Goal: Information Seeking & Learning: Stay updated

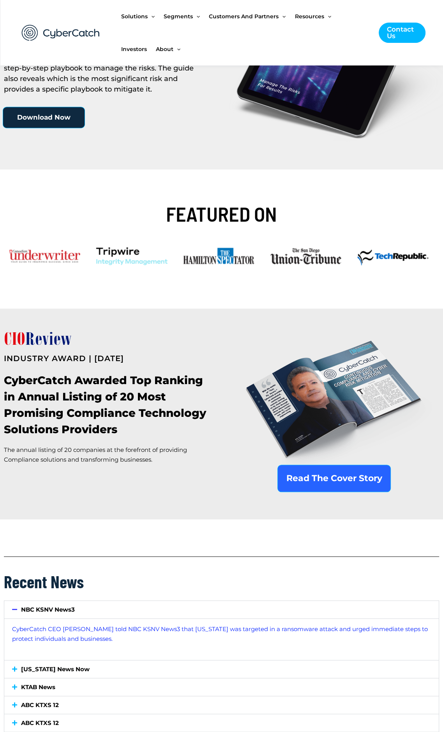
scroll to position [156, 0]
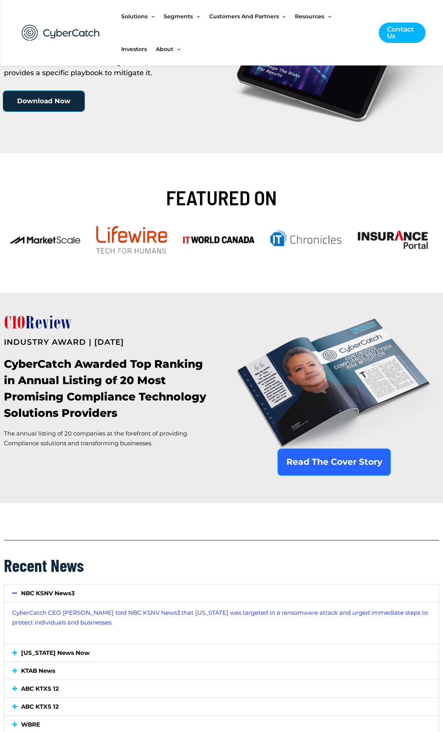
scroll to position [39, 0]
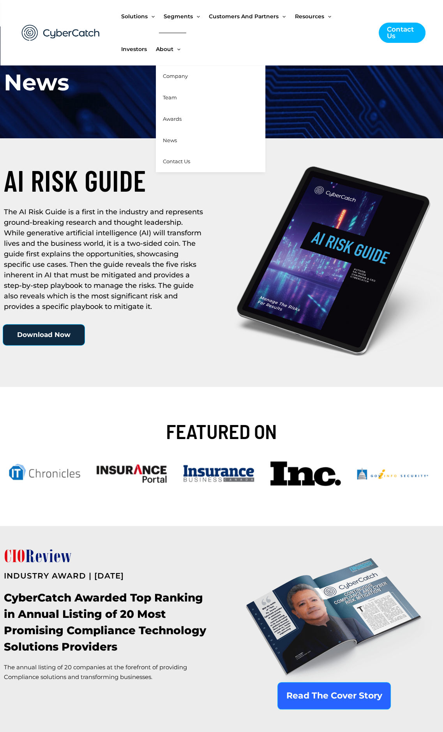
click at [165, 51] on span "About" at bounding box center [165, 49] width 18 height 33
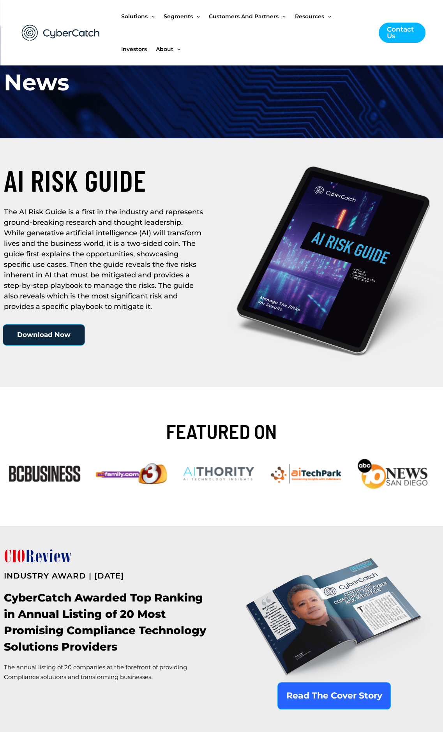
click at [218, 48] on ul "Solutions Menu Toggle US Compliance Manager Canada Compliance Manager EU Compli…" at bounding box center [246, 32] width 250 height 65
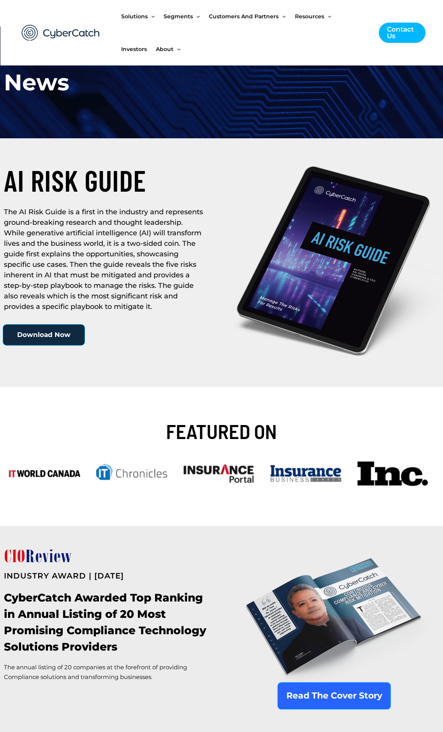
click at [255, 62] on ul "Solutions Menu Toggle US Compliance Manager Canada Compliance Manager EU Compli…" at bounding box center [246, 32] width 250 height 65
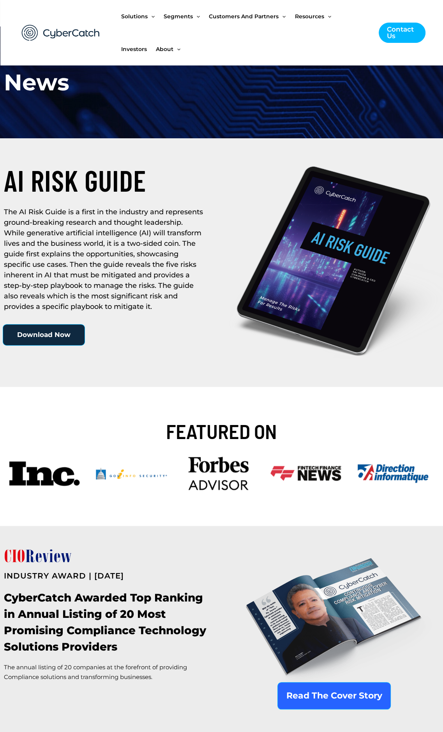
click at [307, 58] on ul "Solutions Menu Toggle US Compliance Manager Canada Compliance Manager EU Compli…" at bounding box center [246, 32] width 250 height 65
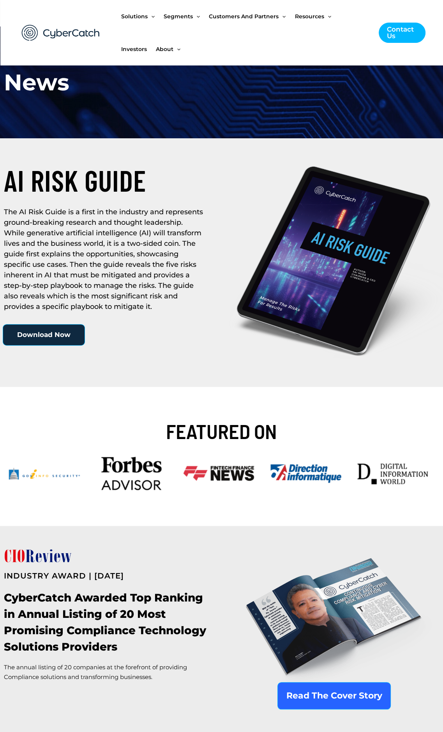
click at [229, 47] on ul "Solutions Menu Toggle US Compliance Manager Canada Compliance Manager EU Compli…" at bounding box center [246, 32] width 250 height 65
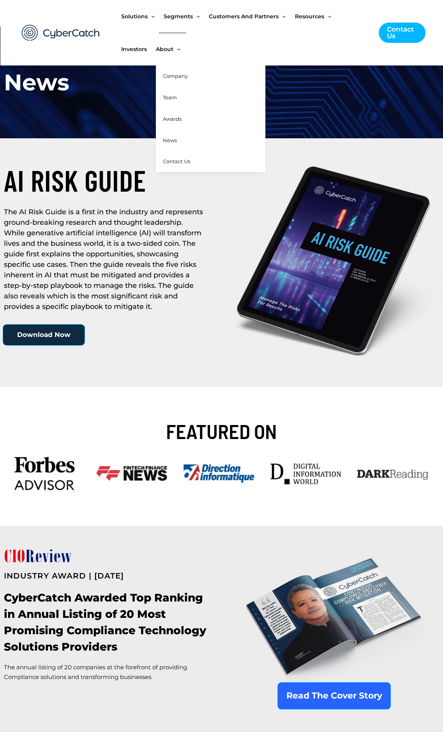
click at [184, 139] on link "News" at bounding box center [210, 140] width 109 height 21
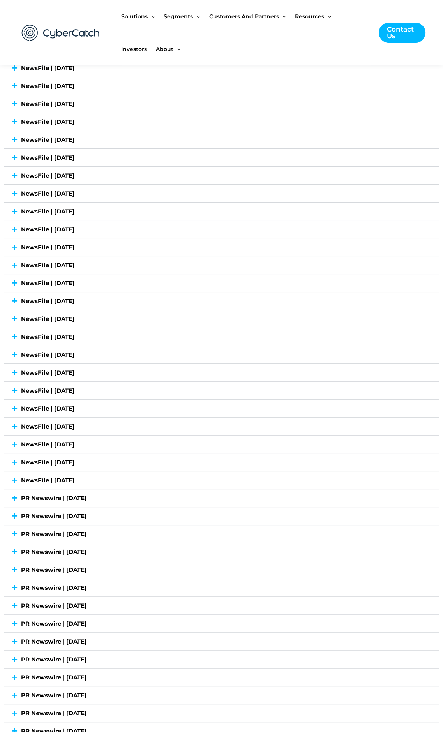
scroll to position [1947, 0]
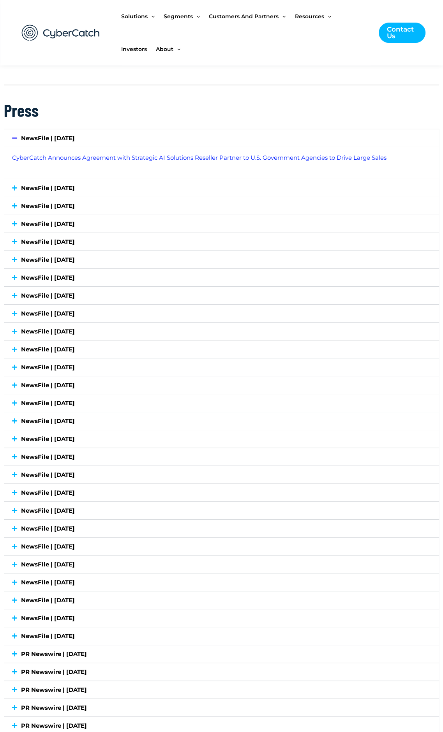
click at [136, 394] on div "NewsFile | [DATE]" at bounding box center [221, 403] width 434 height 18
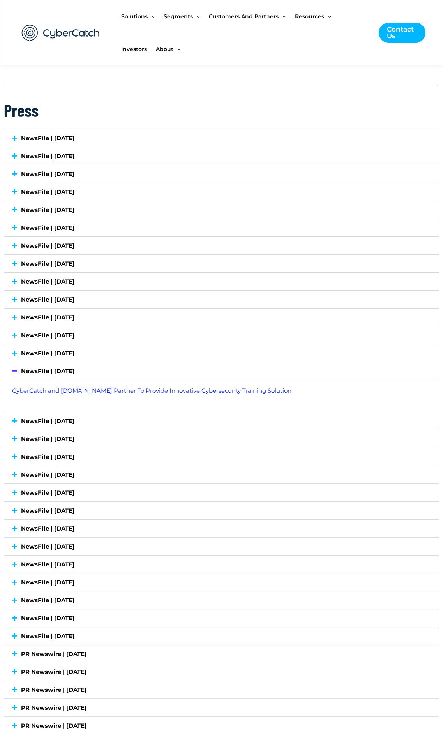
click at [58, 367] on link "NewsFile | [DATE]" at bounding box center [48, 370] width 54 height 7
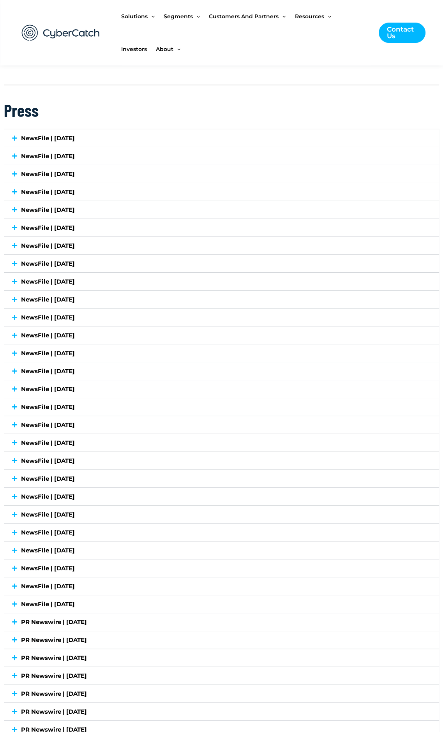
click at [183, 355] on div "NewsFile | [DATE]" at bounding box center [221, 353] width 434 height 18
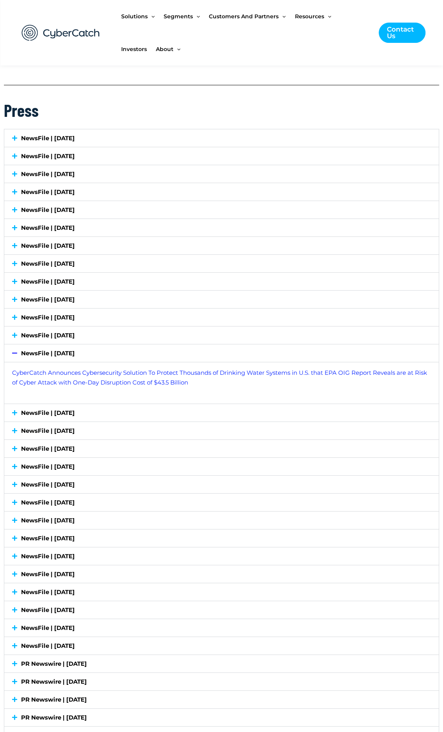
click at [136, 345] on div "NewsFile | [DATE]" at bounding box center [221, 353] width 434 height 18
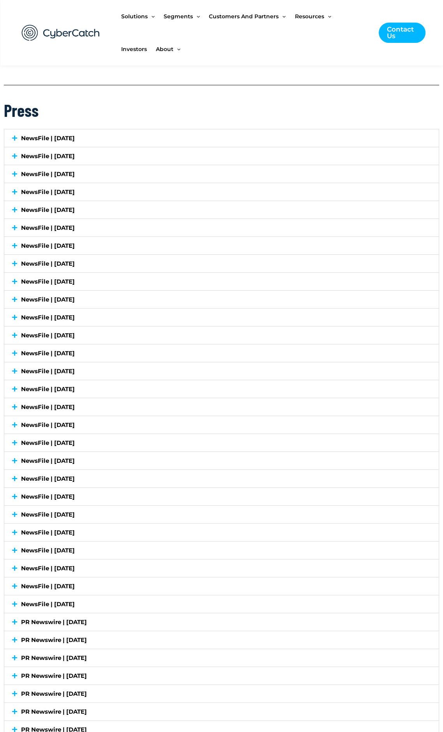
drag, startPoint x: 157, startPoint y: 338, endPoint x: 157, endPoint y: 342, distance: 4.3
click at [157, 344] on div "NewsFile | [DATE]" at bounding box center [221, 353] width 434 height 18
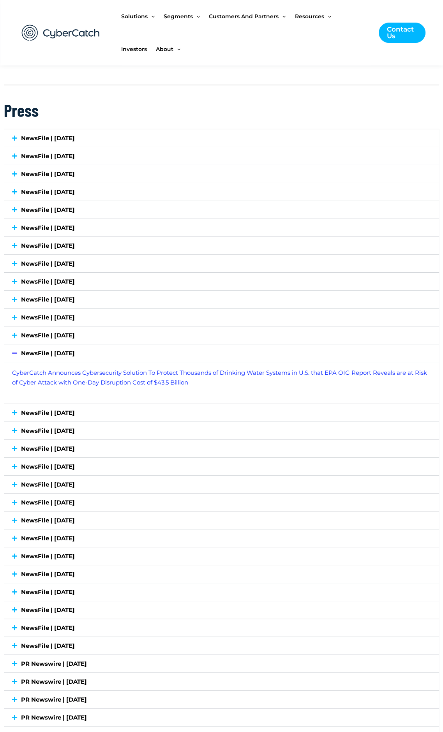
click at [157, 348] on div "NewsFile | [DATE]" at bounding box center [221, 353] width 434 height 18
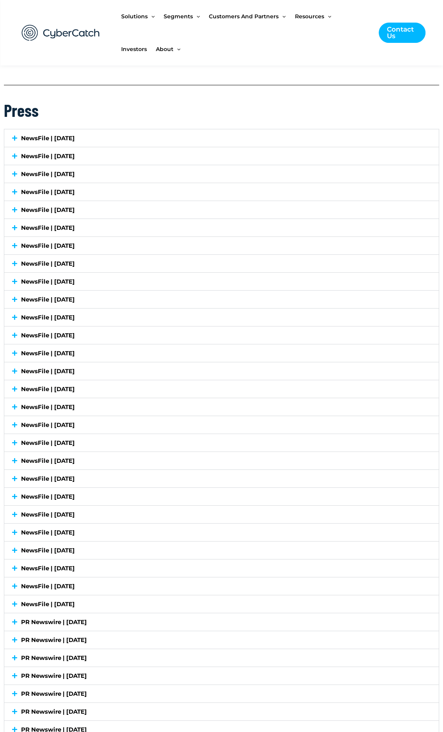
click at [153, 385] on div "NewsFile | [DATE]" at bounding box center [221, 389] width 434 height 18
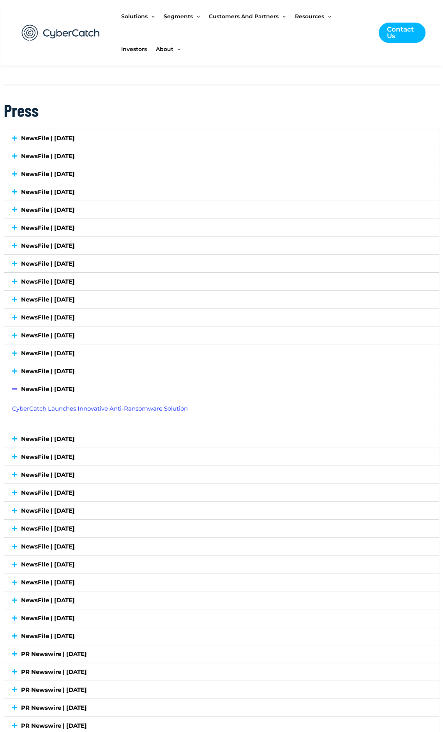
click at [163, 384] on div "NewsFile | [DATE]" at bounding box center [221, 389] width 434 height 18
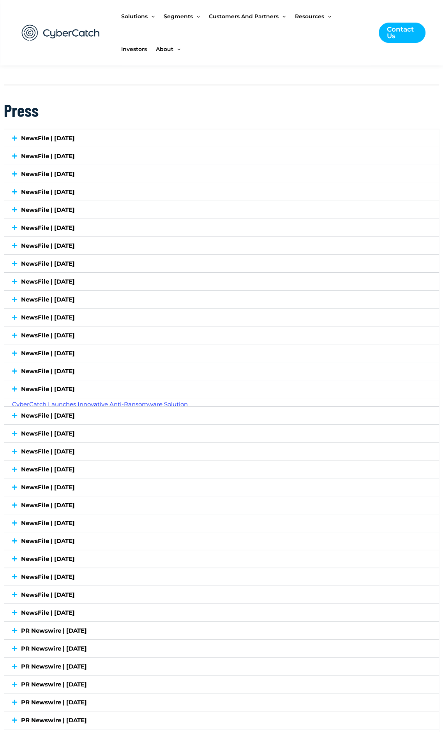
click at [147, 367] on div "NewsFile | [DATE]" at bounding box center [221, 371] width 434 height 18
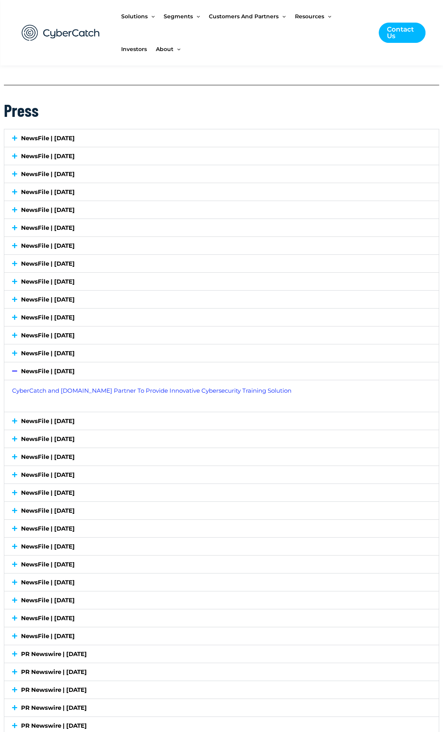
click at [154, 362] on div "NewsFile | [DATE]" at bounding box center [221, 371] width 434 height 18
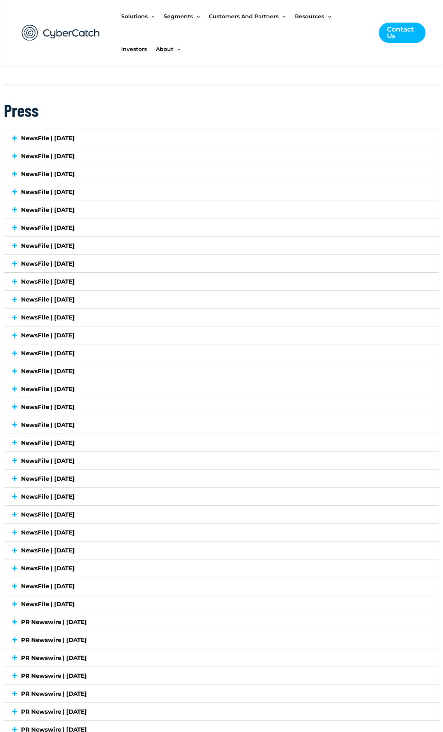
click at [160, 350] on div "NewsFile | [DATE]" at bounding box center [221, 353] width 434 height 18
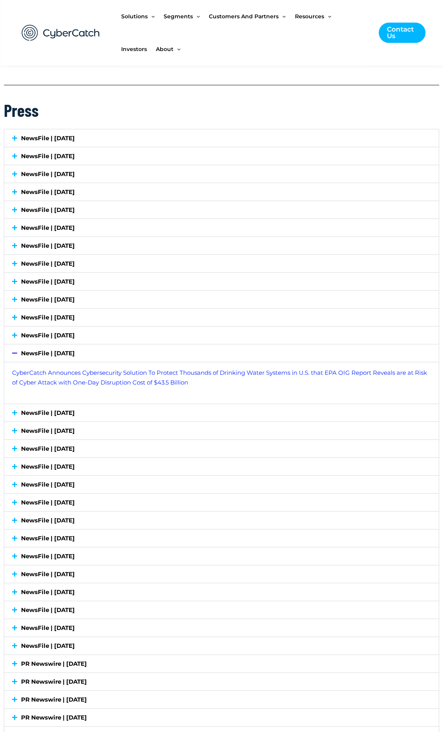
click at [164, 352] on div "NewsFile | [DATE]" at bounding box center [221, 353] width 434 height 18
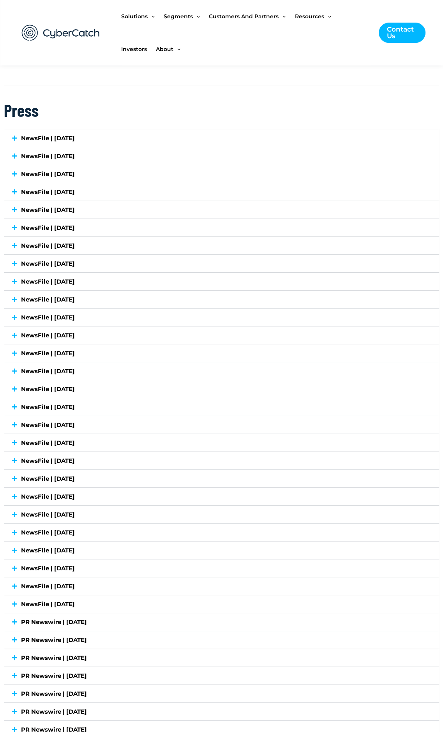
click at [157, 380] on div "NewsFile | [DATE]" at bounding box center [221, 389] width 434 height 18
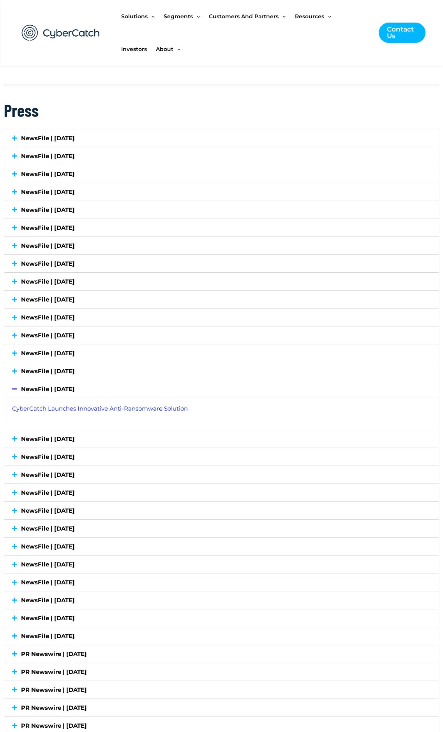
click at [151, 387] on div "NewsFile | [DATE]" at bounding box center [221, 389] width 434 height 18
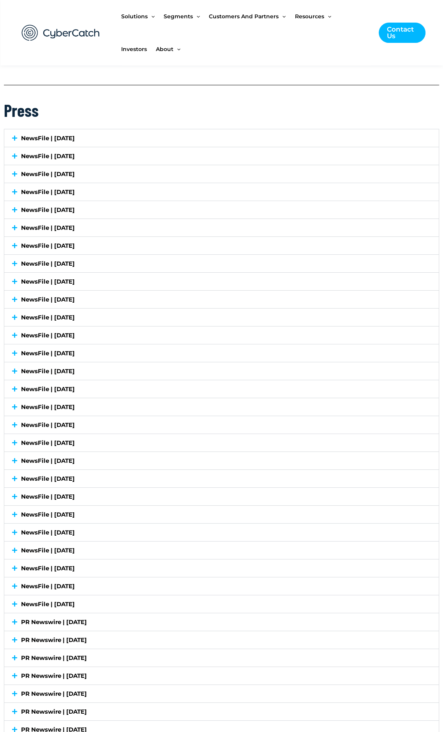
click at [168, 364] on div "NewsFile | [DATE]" at bounding box center [221, 371] width 434 height 18
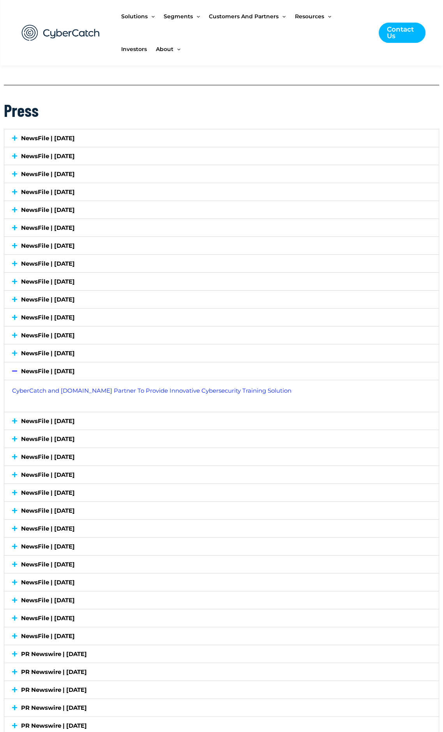
click at [179, 367] on div "NewsFile | [DATE]" at bounding box center [221, 371] width 434 height 18
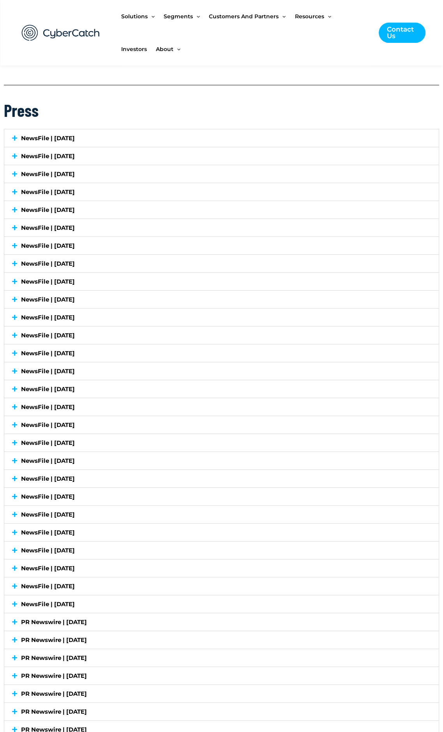
click at [171, 382] on div "NewsFile | [DATE]" at bounding box center [221, 389] width 434 height 18
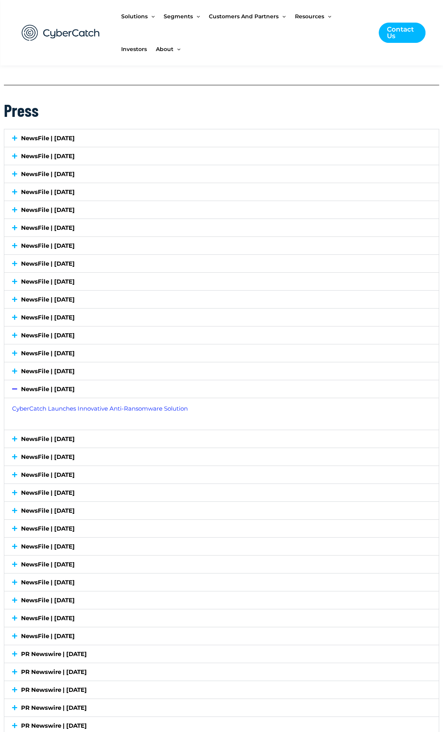
click at [179, 380] on div "NewsFile | [DATE]" at bounding box center [221, 389] width 434 height 18
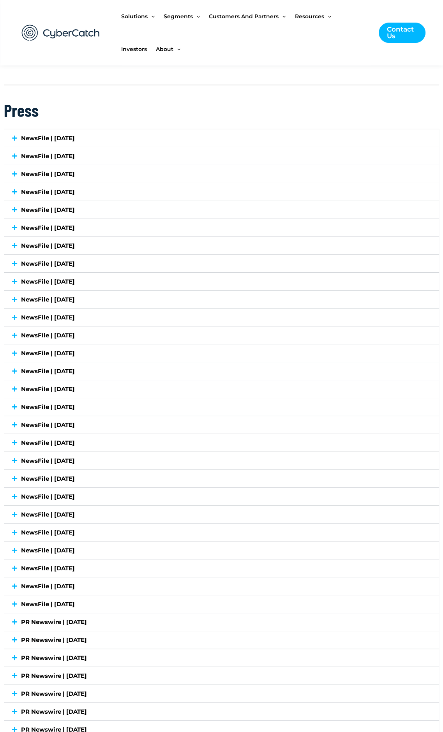
click at [178, 398] on div "NewsFile | [DATE]" at bounding box center [221, 407] width 434 height 18
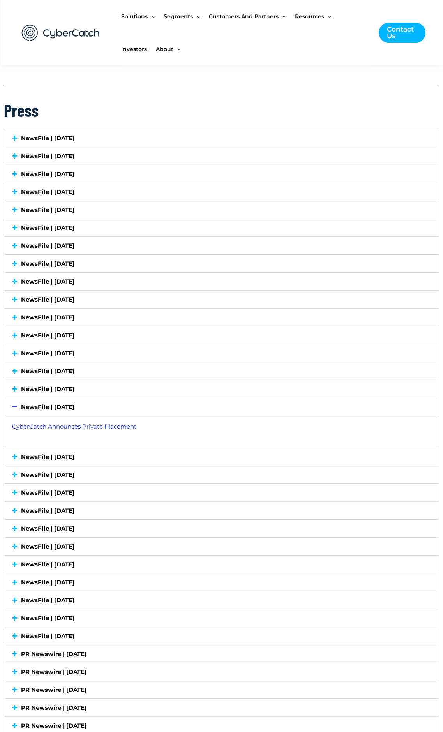
click at [181, 448] on div "NewsFile | [DATE]" at bounding box center [221, 457] width 434 height 18
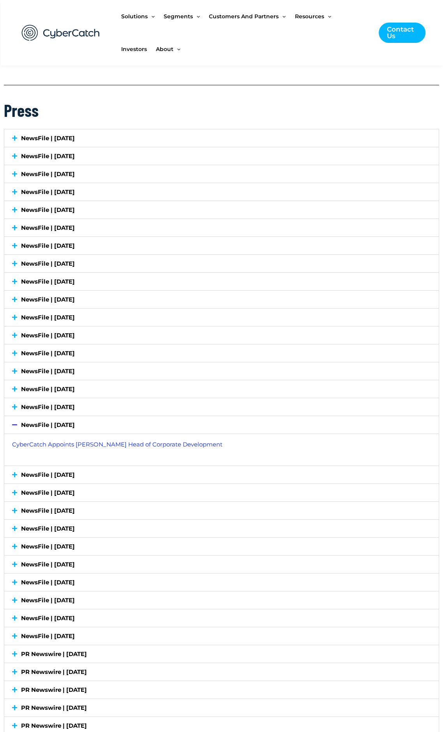
click at [170, 473] on div "NewsFile | [DATE]" at bounding box center [221, 475] width 434 height 18
click at [142, 416] on div "NewsFile | [DATE]" at bounding box center [221, 425] width 434 height 18
click at [143, 409] on div "NewsFile | [DATE]" at bounding box center [221, 407] width 434 height 18
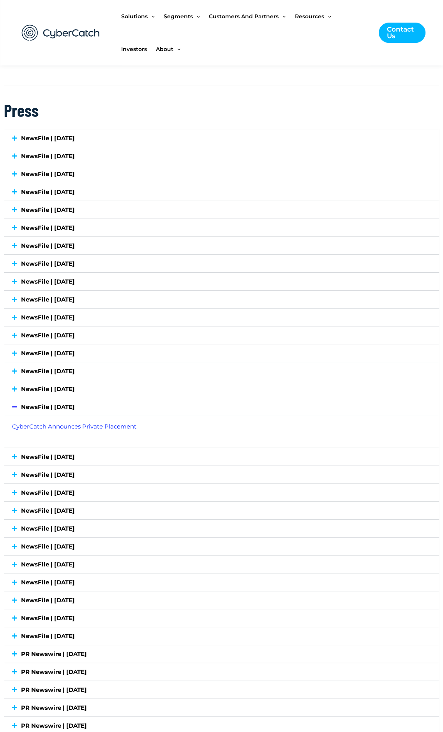
click at [109, 387] on div "NewsFile | [DATE]" at bounding box center [221, 389] width 434 height 18
click at [75, 367] on link "NewsFile | [DATE]" at bounding box center [48, 370] width 54 height 7
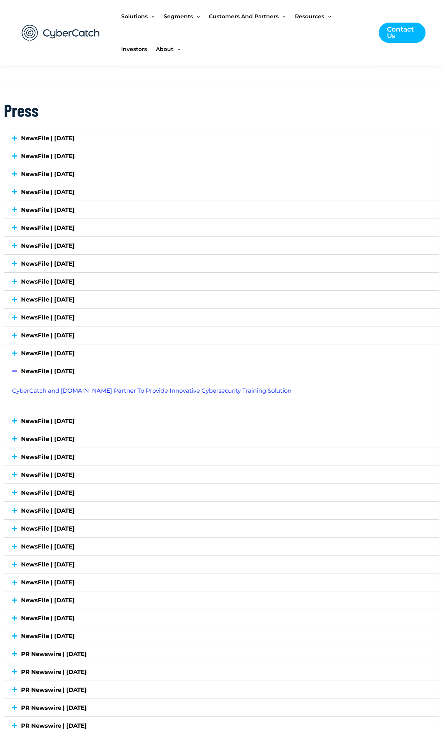
click at [75, 367] on link "NewsFile | [DATE]" at bounding box center [48, 370] width 54 height 7
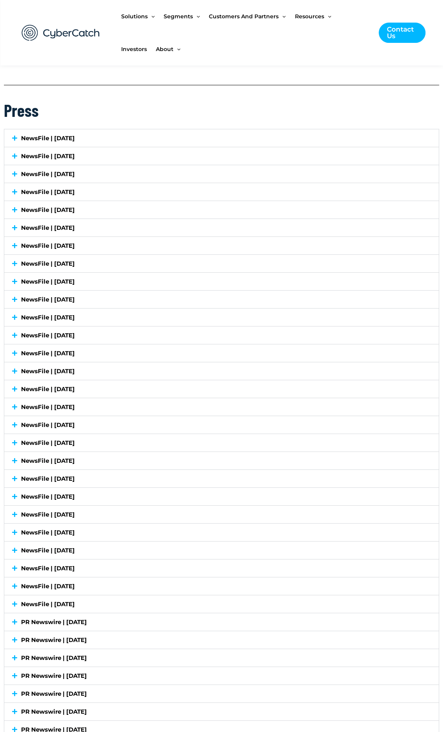
click at [75, 385] on link "NewsFile | [DATE]" at bounding box center [48, 388] width 54 height 7
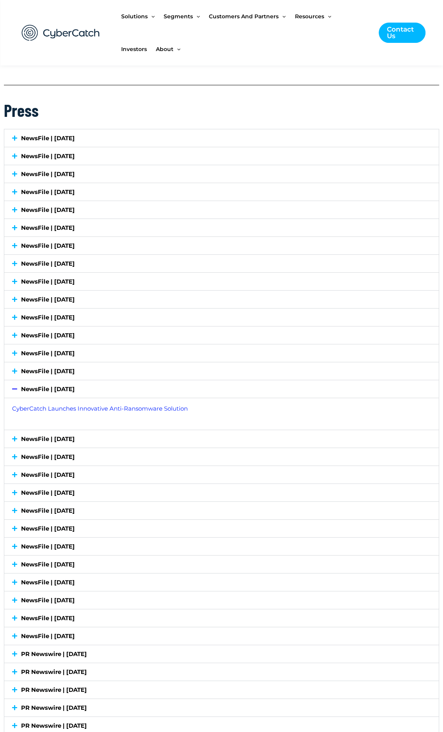
click at [75, 435] on link "NewsFile | [DATE]" at bounding box center [48, 438] width 54 height 7
click at [75, 453] on link "NewsFile | [DATE]" at bounding box center [48, 456] width 54 height 7
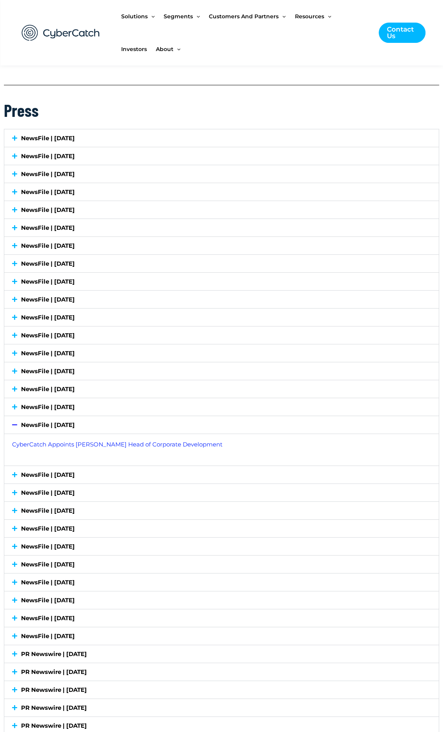
click at [75, 471] on link "NewsFile | [DATE]" at bounding box center [48, 474] width 54 height 7
click at [75, 421] on link "NewsFile | [DATE]" at bounding box center [48, 424] width 54 height 7
click at [75, 403] on link "NewsFile | [DATE]" at bounding box center [48, 406] width 54 height 7
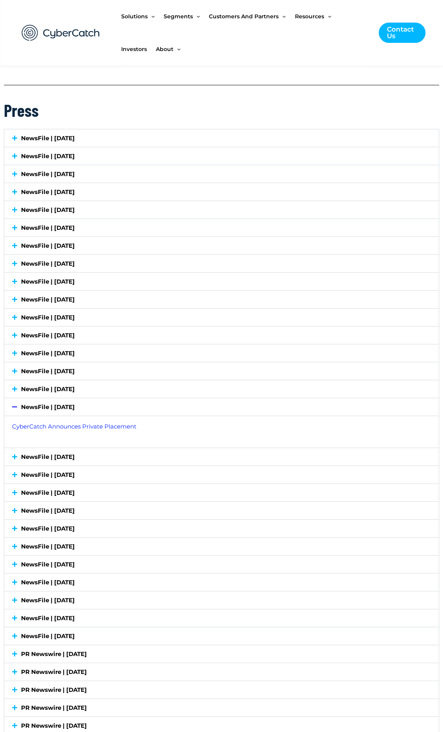
click at [118, 385] on div "NewsFile | [DATE]" at bounding box center [221, 389] width 434 height 18
click at [115, 370] on div "NewsFile | [DATE]" at bounding box center [221, 371] width 434 height 18
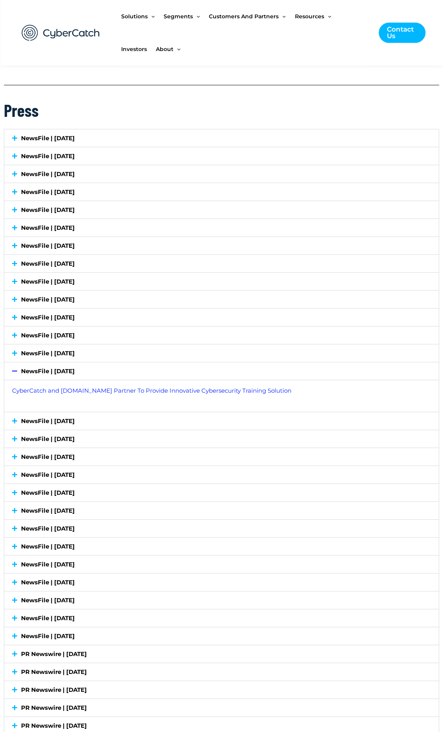
click at [118, 362] on div "NewsFile | [DATE]" at bounding box center [221, 371] width 434 height 18
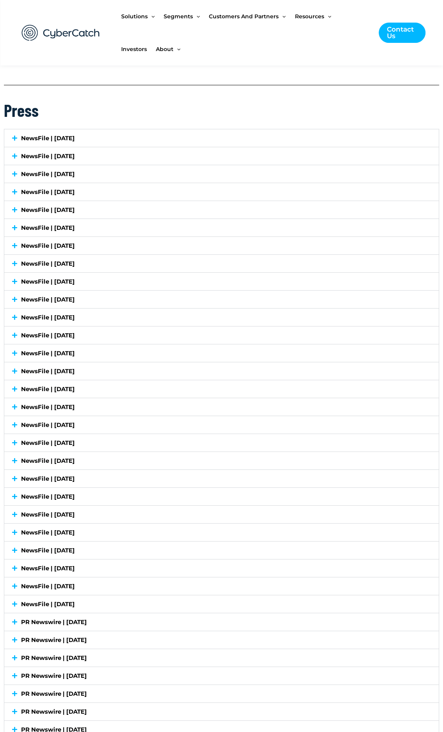
click at [117, 354] on div "NewsFile | [DATE]" at bounding box center [221, 353] width 434 height 18
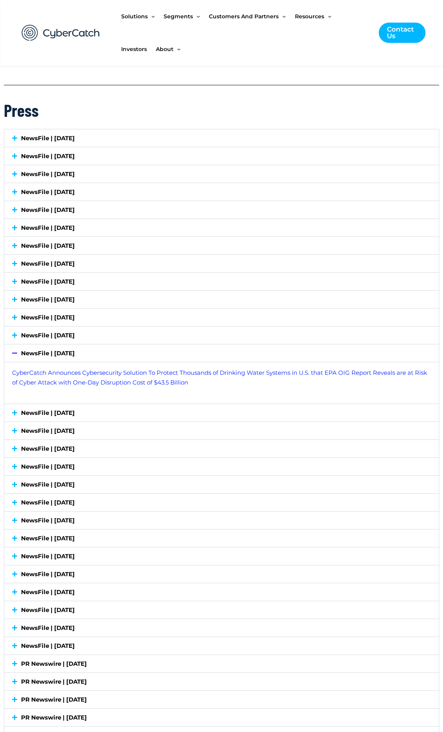
click at [75, 331] on link "NewsFile | [DATE]" at bounding box center [48, 334] width 54 height 7
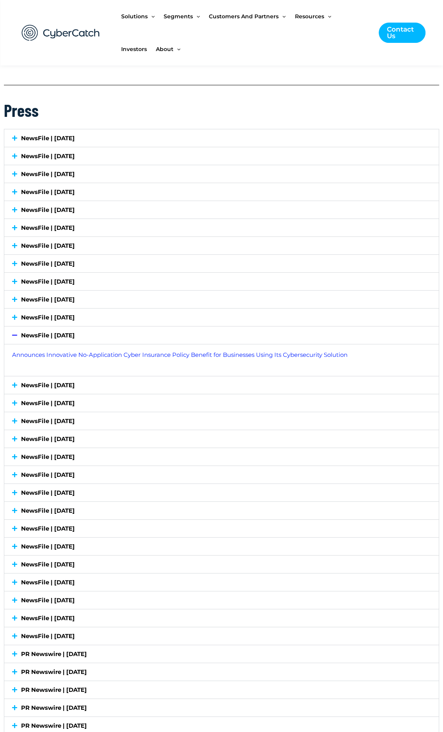
click at [75, 314] on link "NewsFile | [DATE]" at bounding box center [48, 317] width 54 height 7
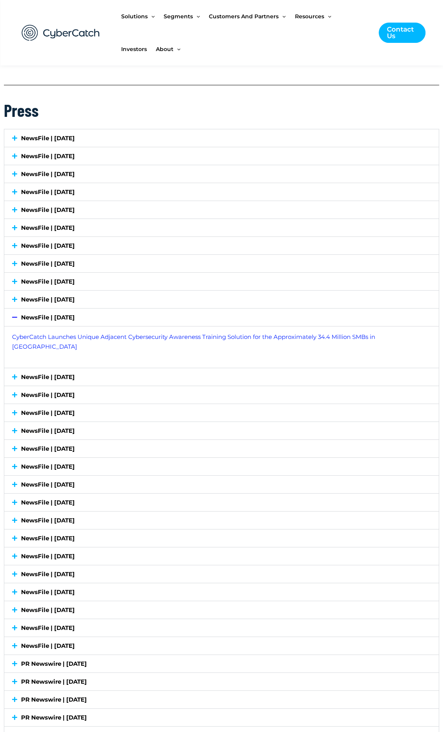
click at [73, 296] on link "NewsFile | [DATE]" at bounding box center [48, 299] width 54 height 7
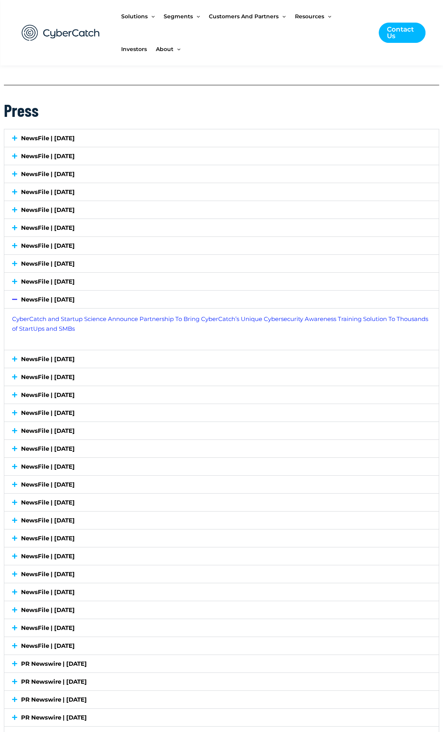
click at [91, 273] on div "NewsFile | [DATE]" at bounding box center [221, 282] width 434 height 18
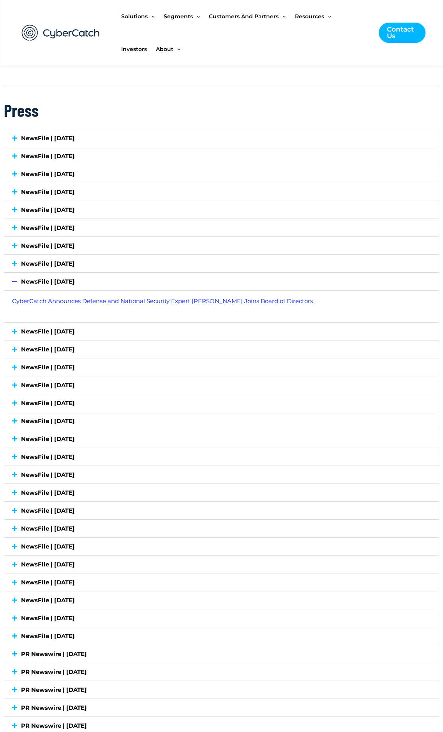
click at [101, 262] on div "NewsFile | [DATE]" at bounding box center [221, 264] width 434 height 18
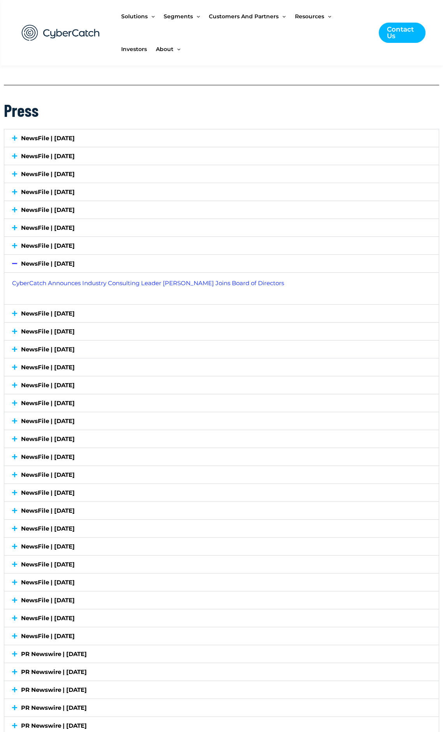
click at [105, 241] on div "NewsFile | [DATE]" at bounding box center [221, 246] width 434 height 18
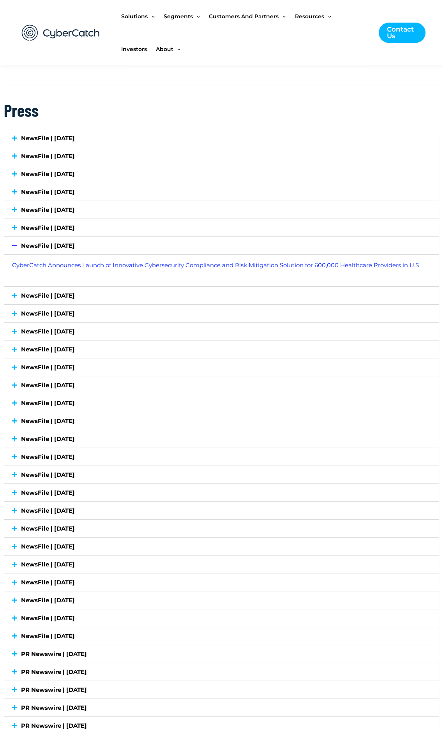
click at [93, 225] on div "NewsFile | [DATE]" at bounding box center [221, 228] width 434 height 18
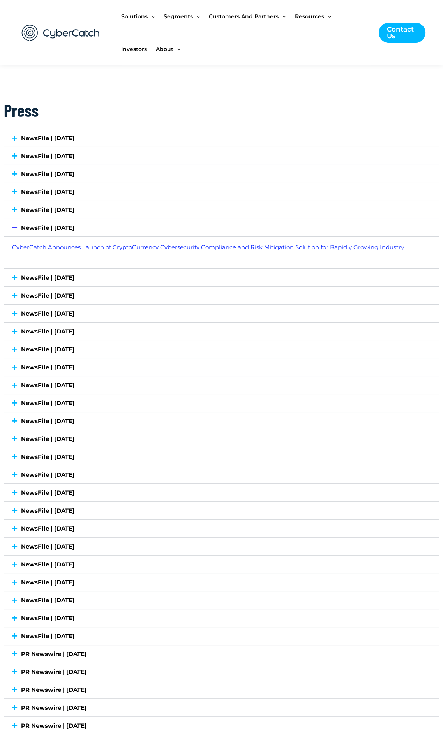
click at [123, 269] on div "NewsFile | [DATE]" at bounding box center [221, 278] width 434 height 18
